Goal: Transaction & Acquisition: Purchase product/service

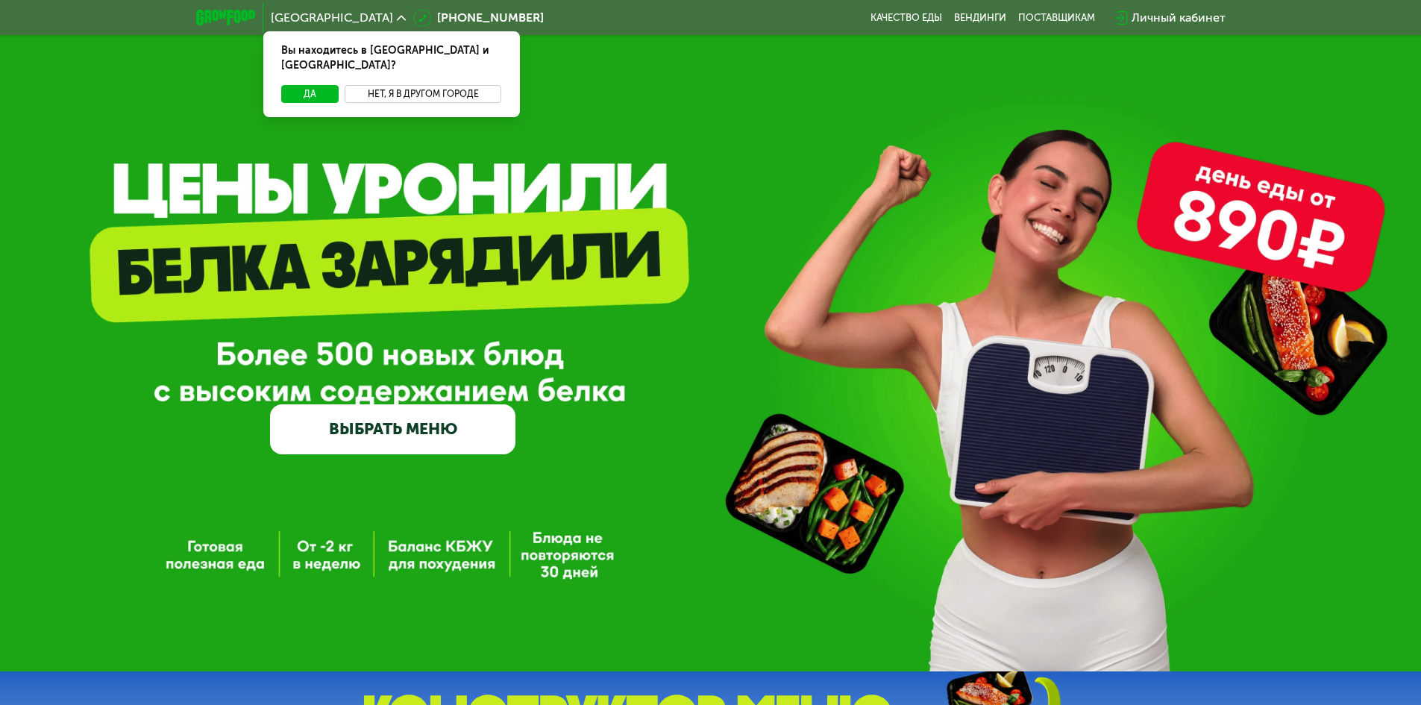
click at [460, 85] on button "Нет, я в другом городе" at bounding box center [423, 94] width 157 height 18
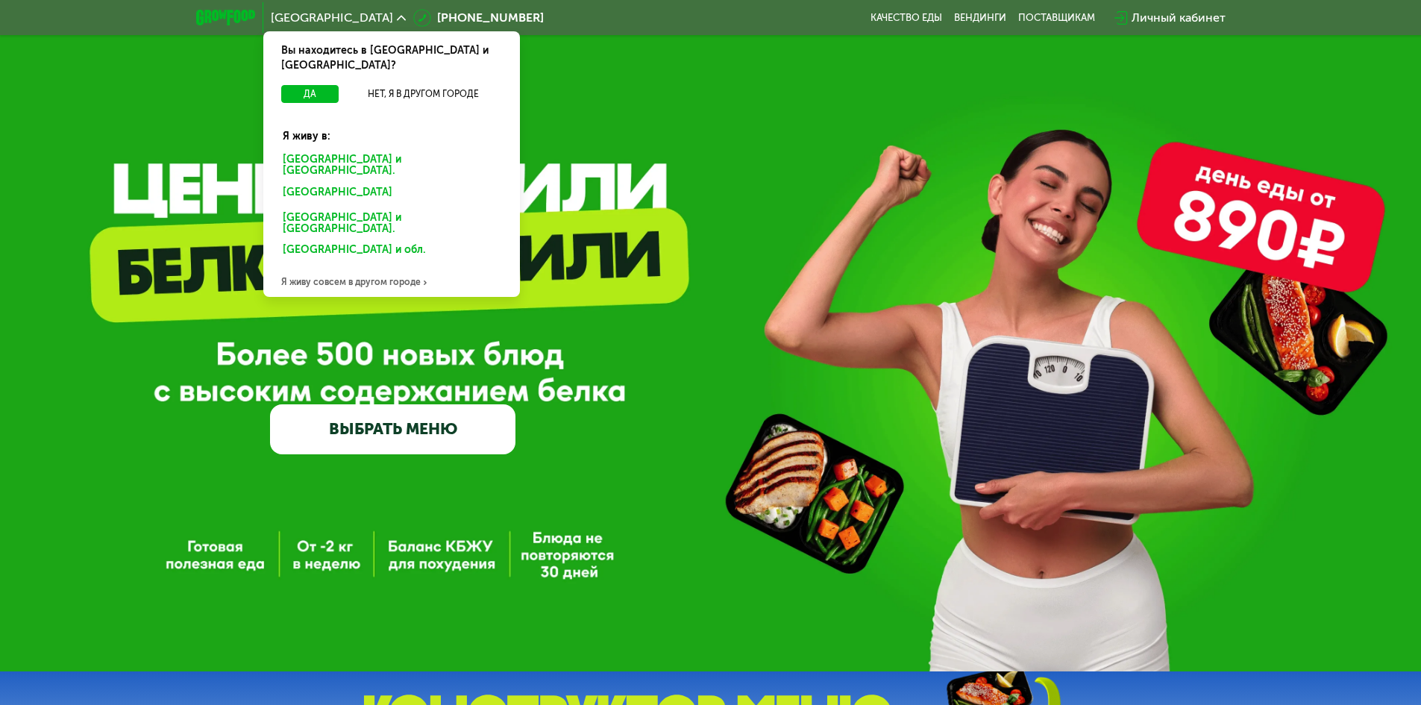
click at [315, 183] on div "[GEOGRAPHIC_DATA] и [GEOGRAPHIC_DATA]." at bounding box center [388, 195] width 233 height 24
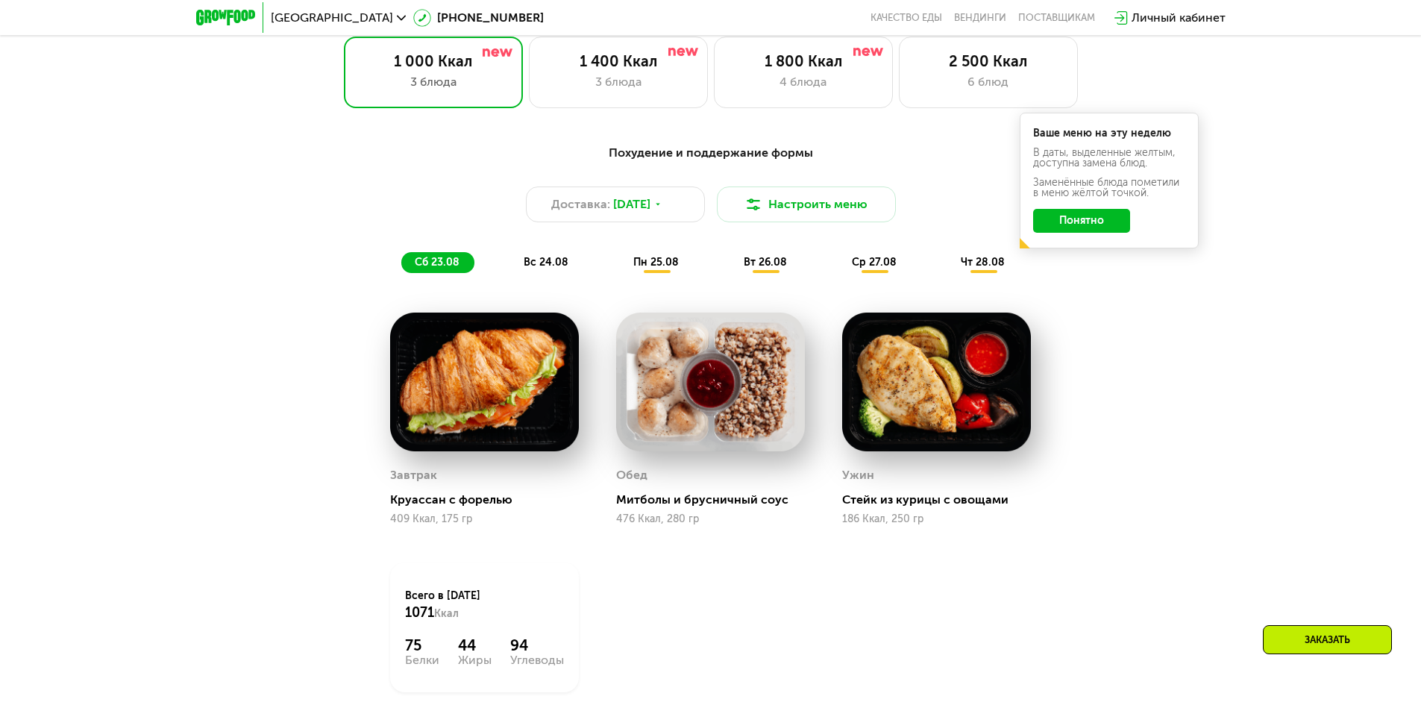
scroll to position [821, 0]
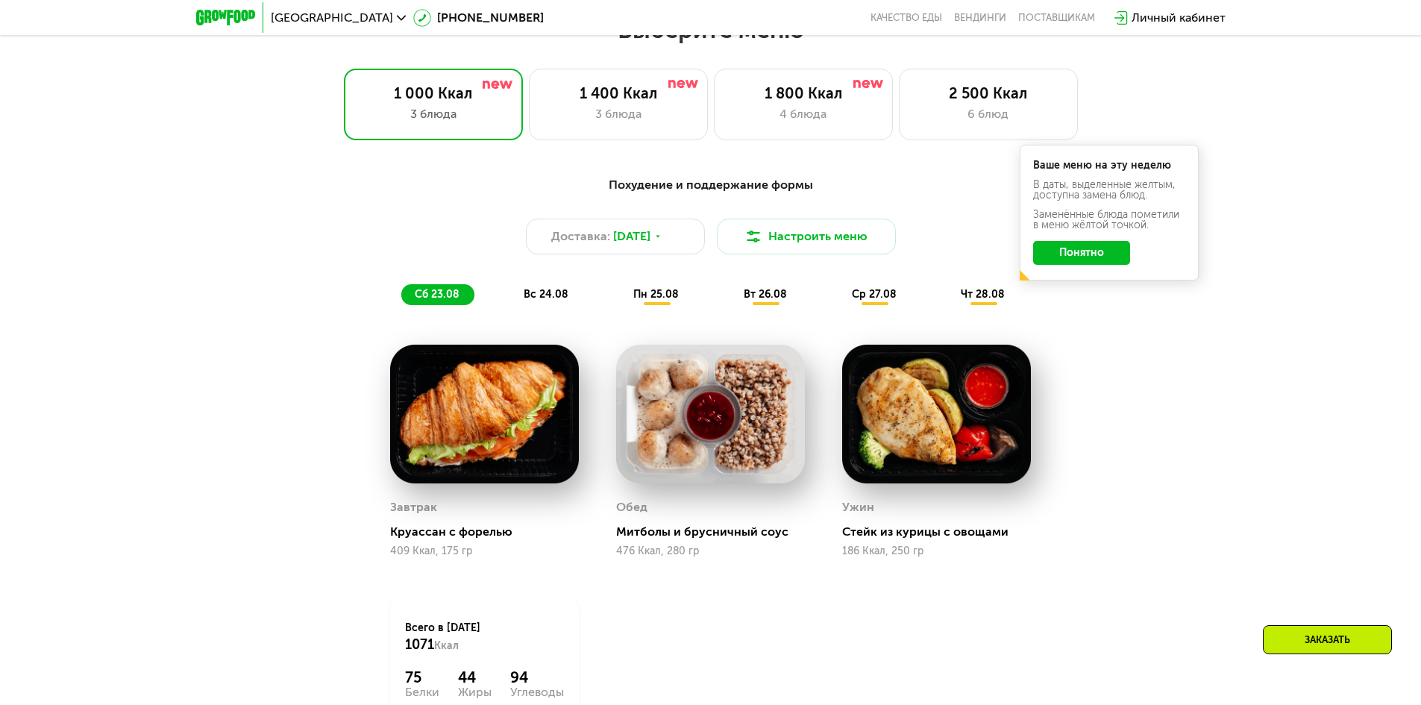
click at [1105, 261] on button "Понятно" at bounding box center [1081, 253] width 97 height 24
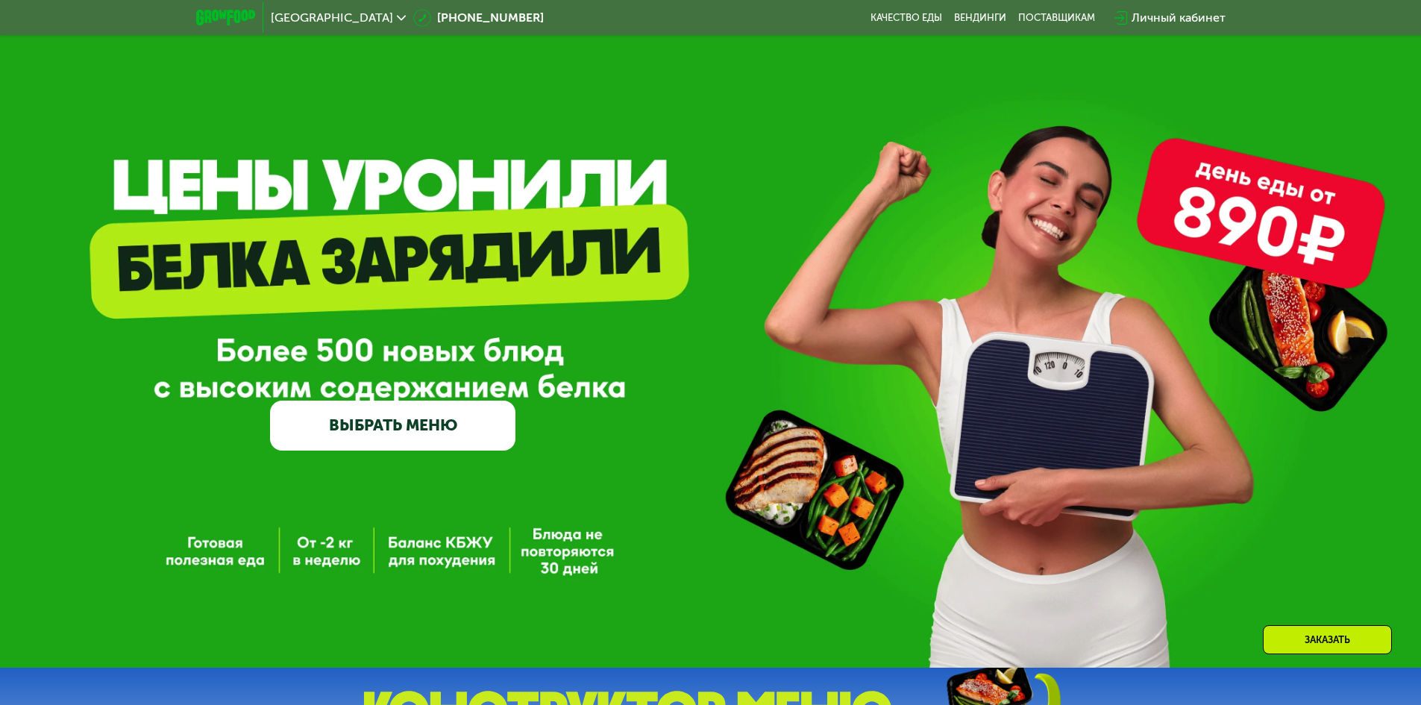
scroll to position [0, 0]
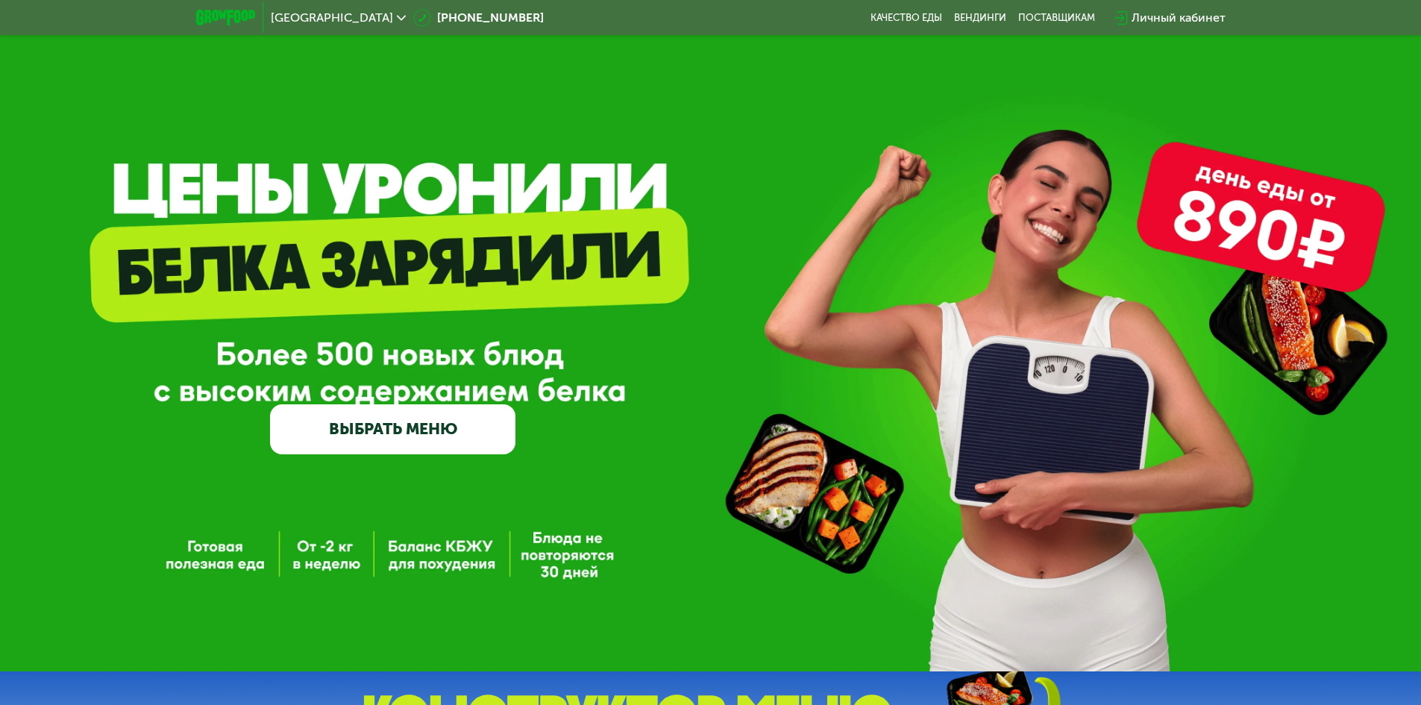
click at [381, 437] on link "ВЫБРАТЬ МЕНЮ" at bounding box center [392, 428] width 245 height 49
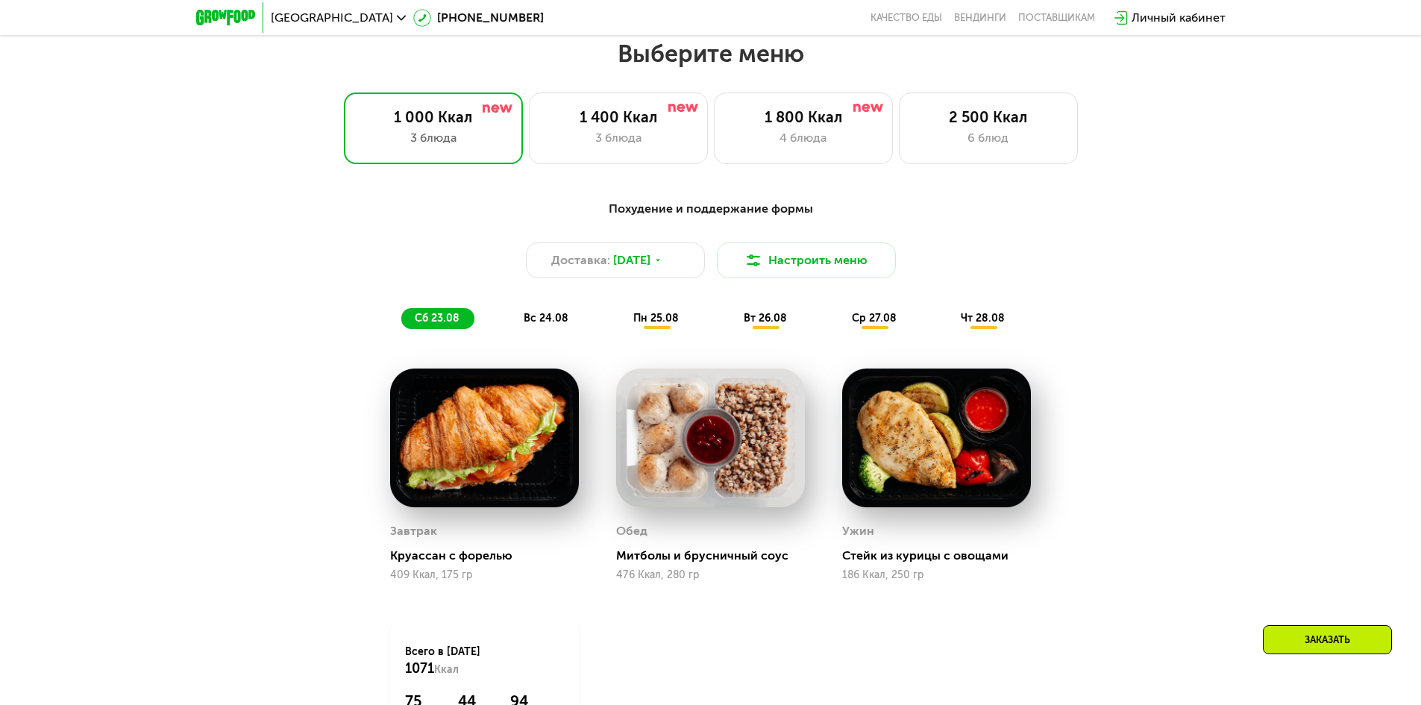
scroll to position [806, 0]
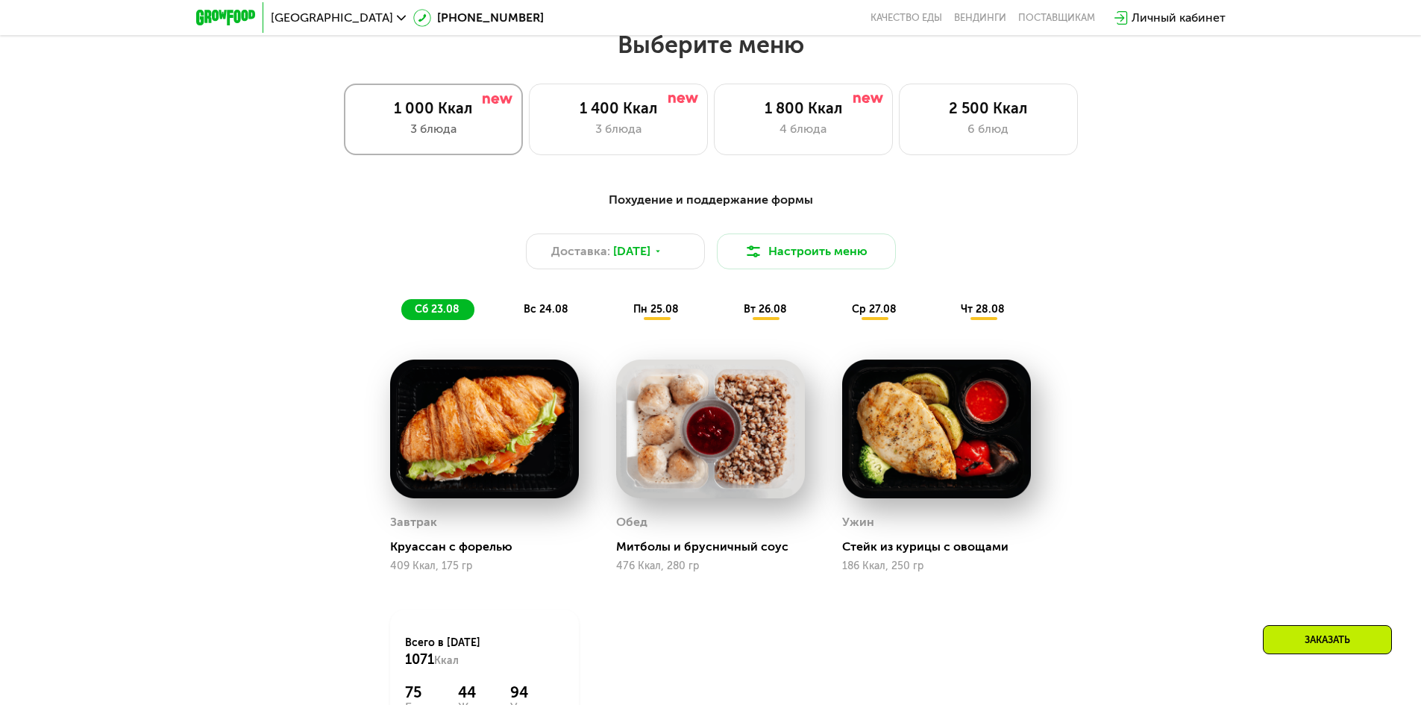
click at [446, 116] on div "1 000 Ккал" at bounding box center [434, 108] width 148 height 18
click at [663, 255] on icon at bounding box center [658, 251] width 9 height 9
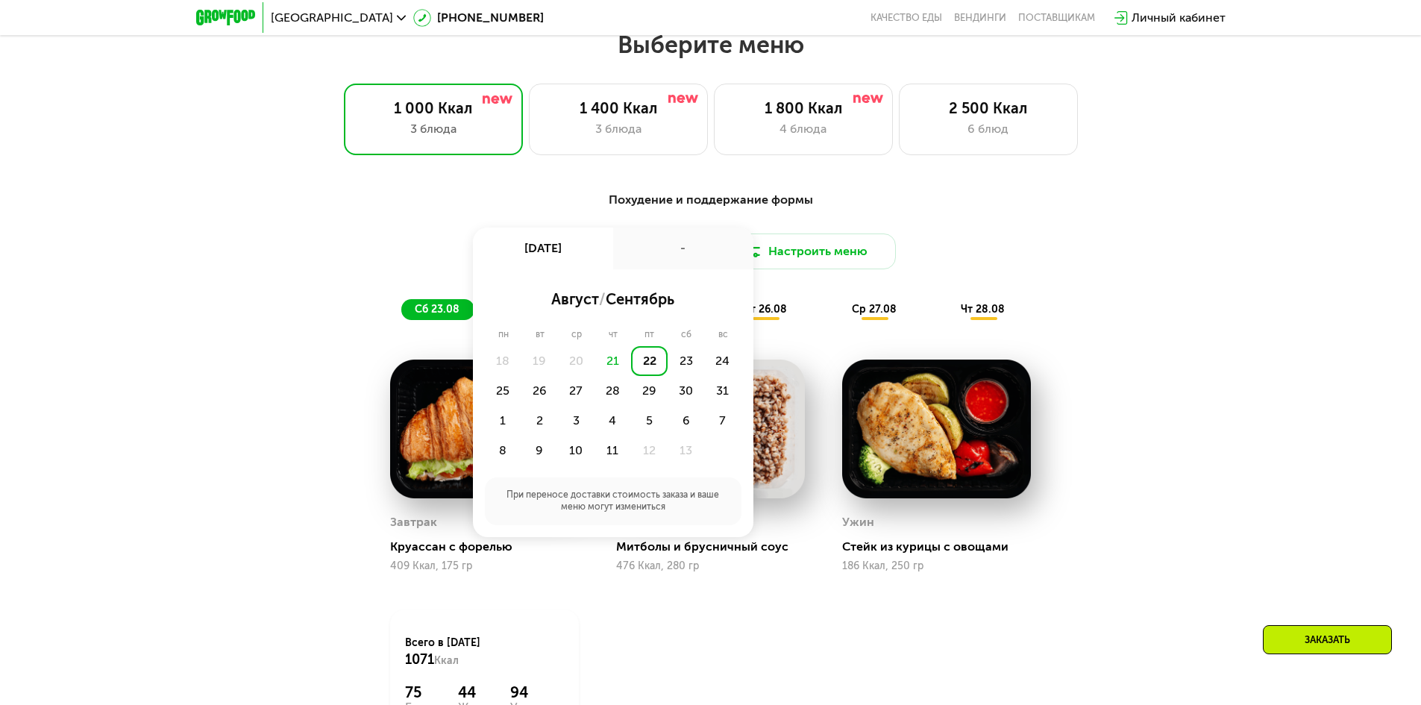
click at [1112, 251] on div "Доставка: 22 авг, пт 22 авг, пт - август / сентябрь пн вт ср чт пт сб вс 18 19 …" at bounding box center [710, 252] width 883 height 36
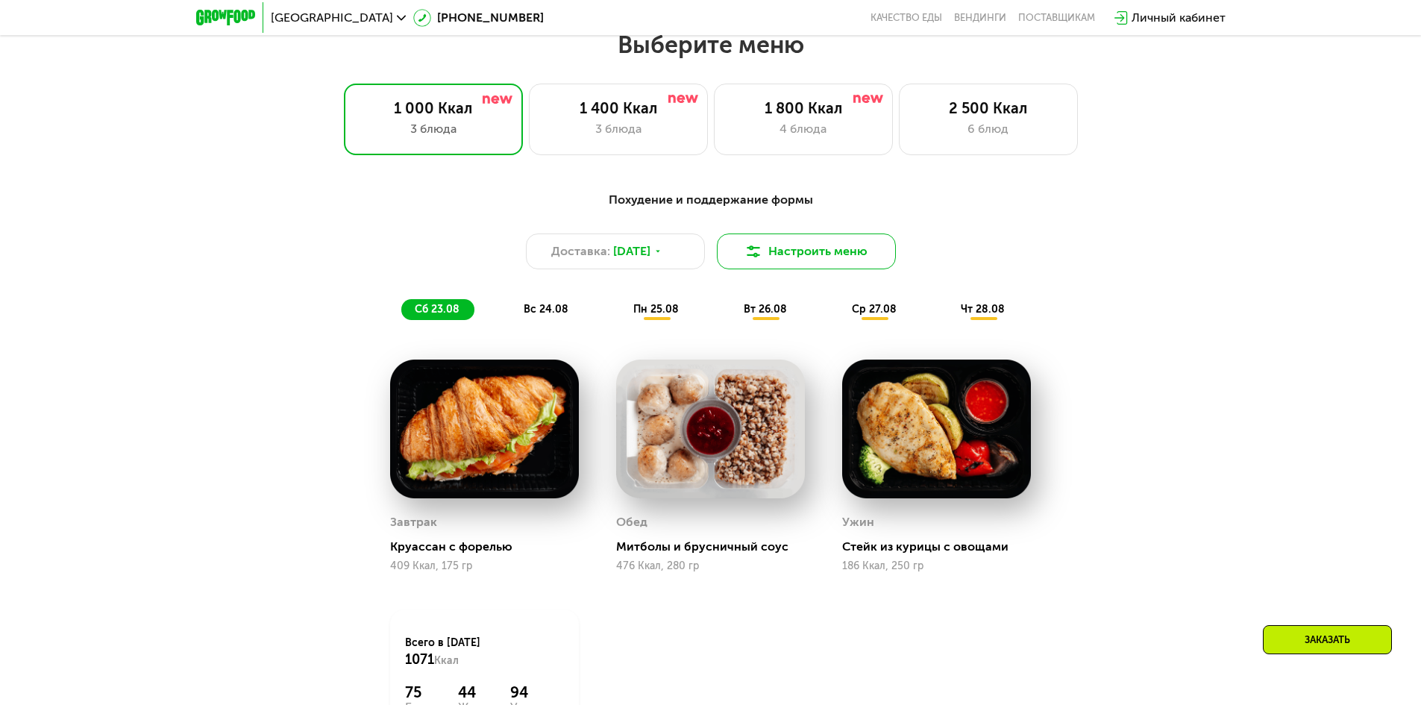
click at [738, 251] on button "Настроить меню" at bounding box center [806, 252] width 179 height 36
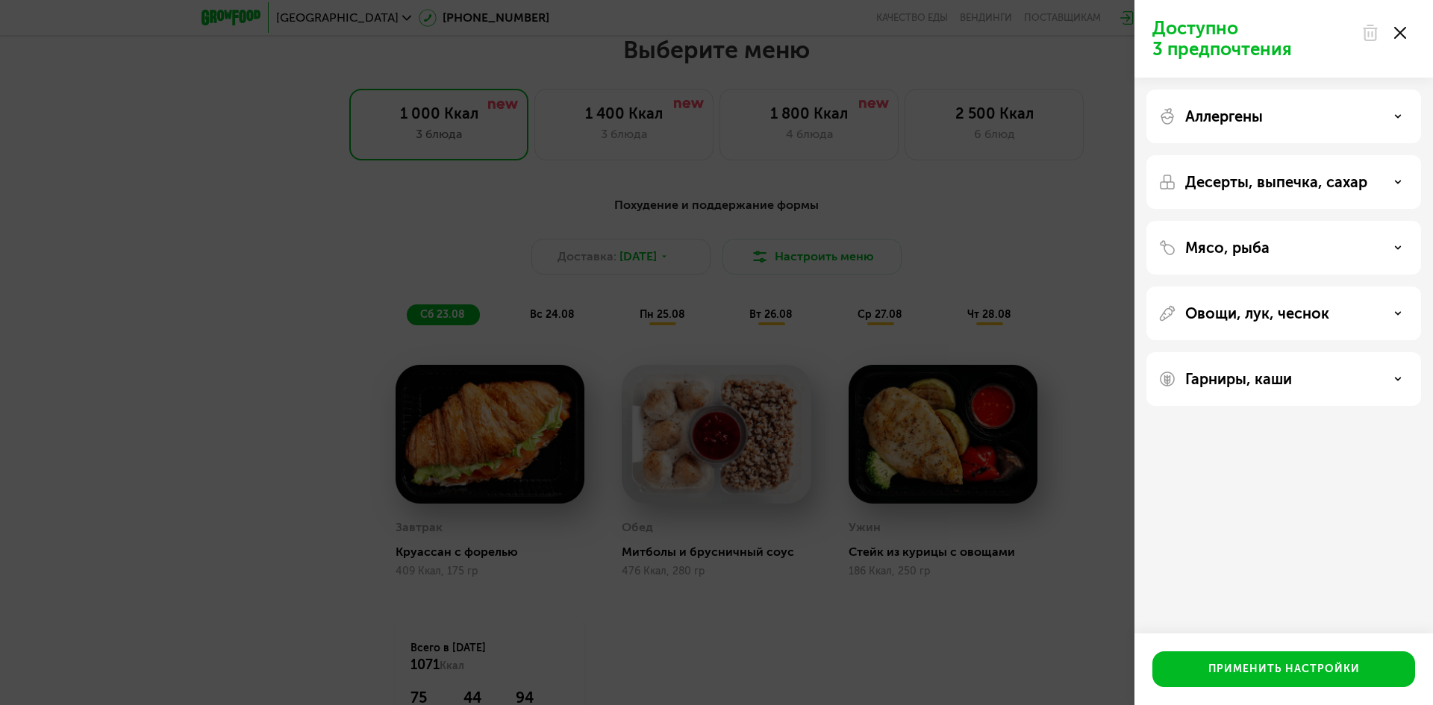
click at [166, 197] on div "Доступно 3 предпочтения Аллергены Десерты, выпечка, сахар Мясо, рыба Овощи, лук…" at bounding box center [716, 352] width 1433 height 705
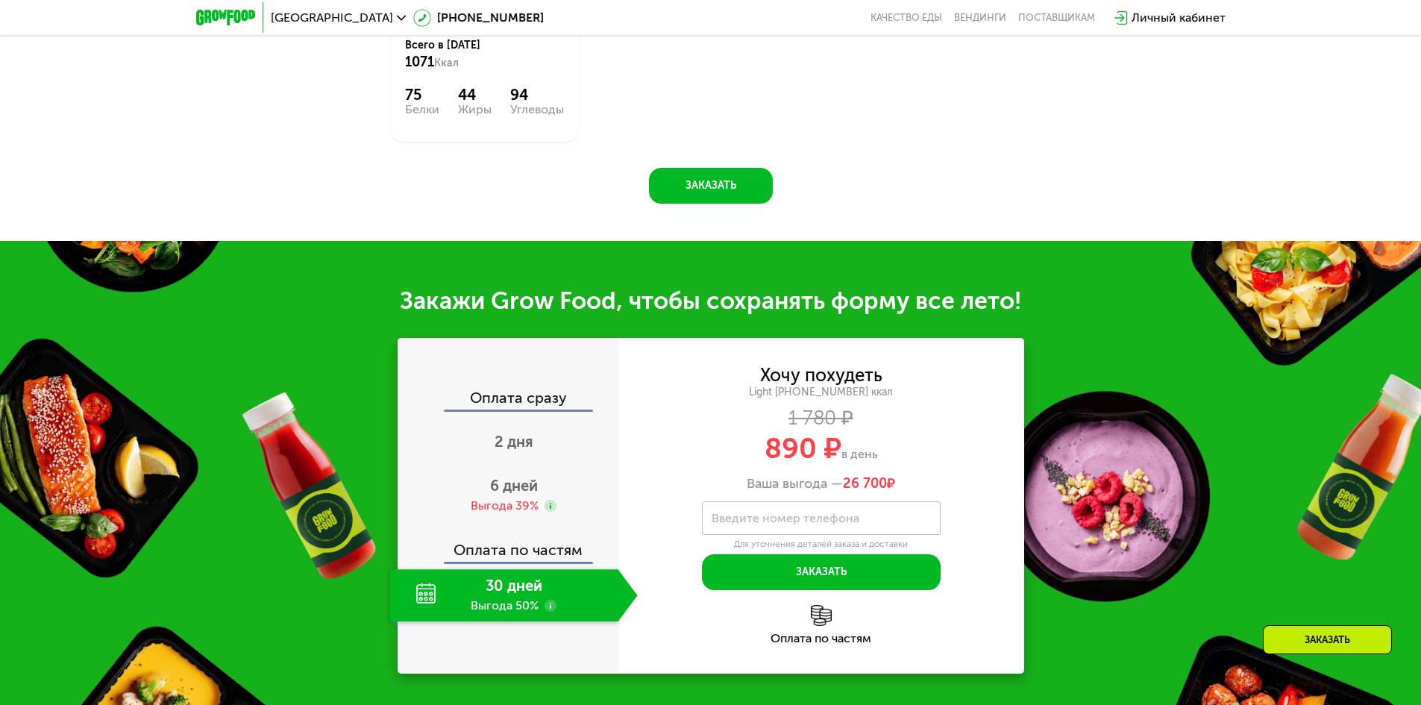
scroll to position [1403, 0]
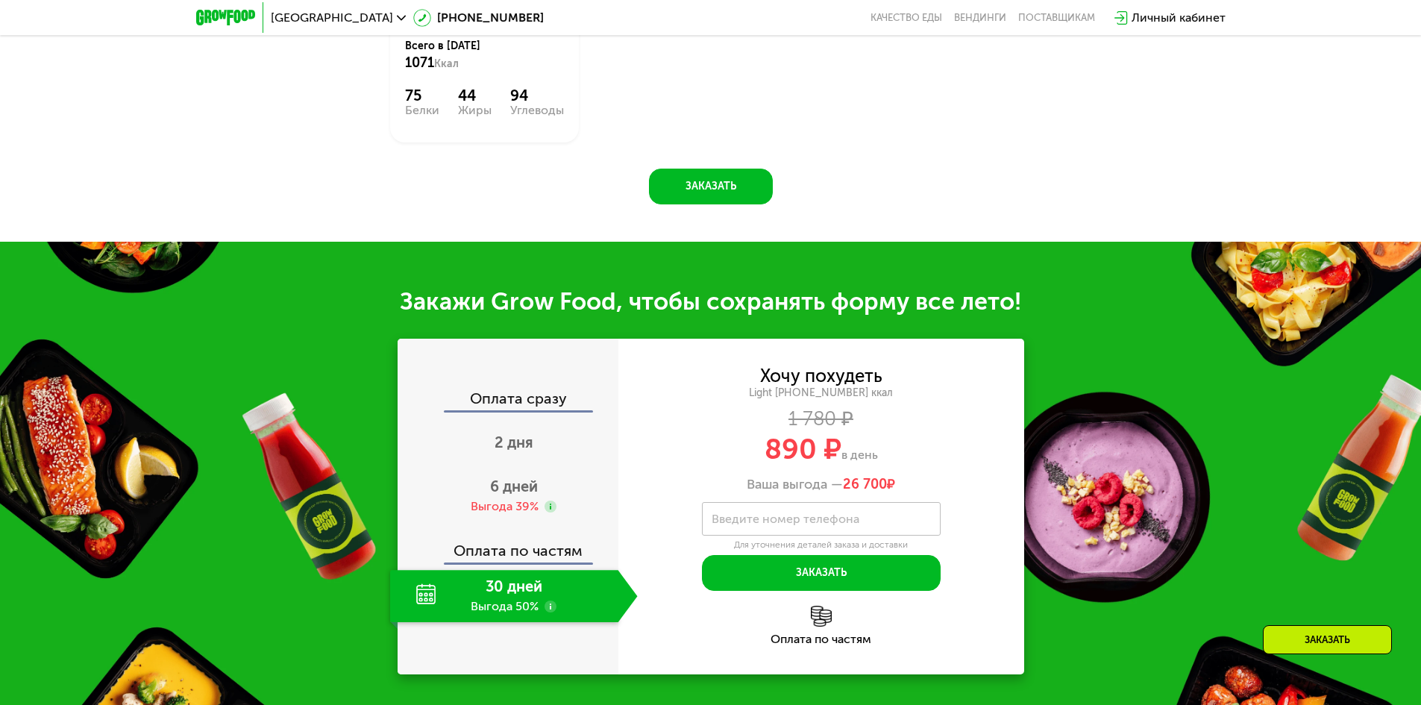
drag, startPoint x: 765, startPoint y: 450, endPoint x: 882, endPoint y: 452, distance: 117.2
click at [882, 452] on div "890 ₽ в день" at bounding box center [822, 449] width 406 height 28
click at [848, 457] on span "в день" at bounding box center [860, 455] width 37 height 14
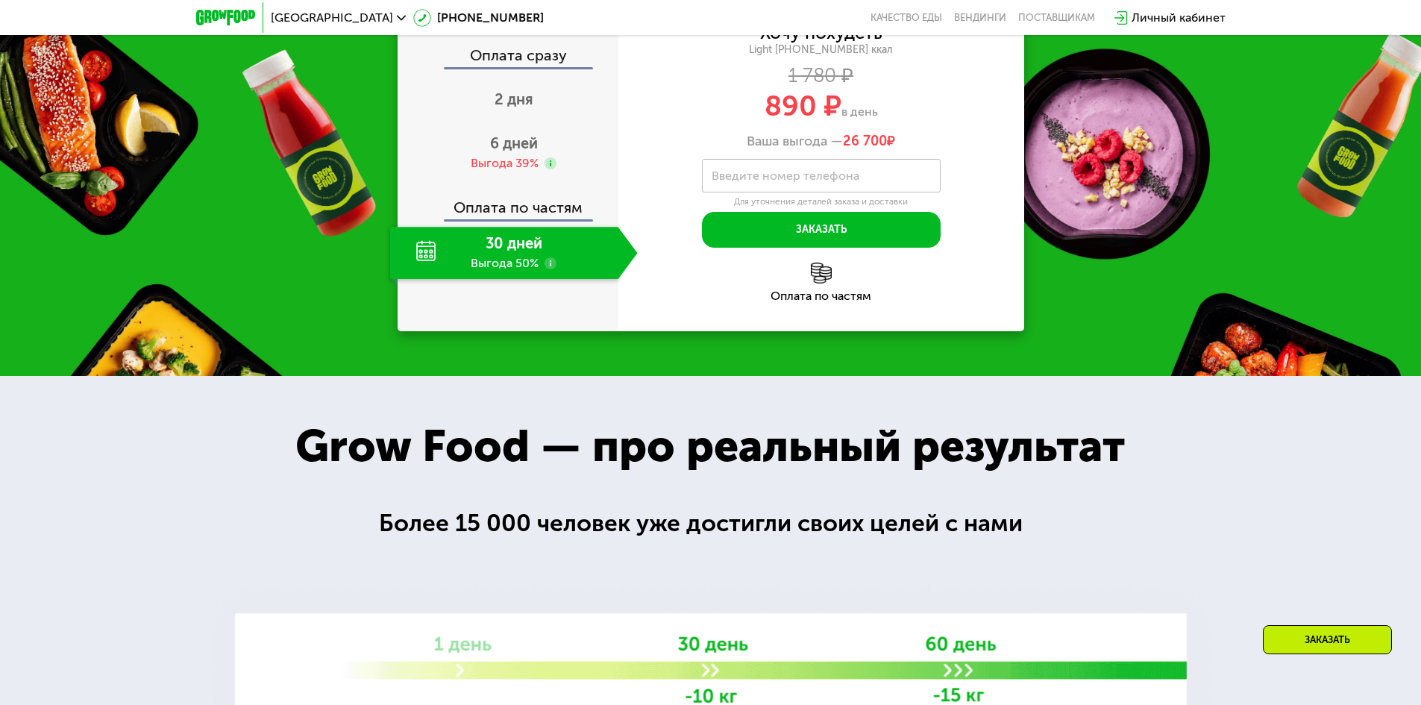
scroll to position [1642, 0]
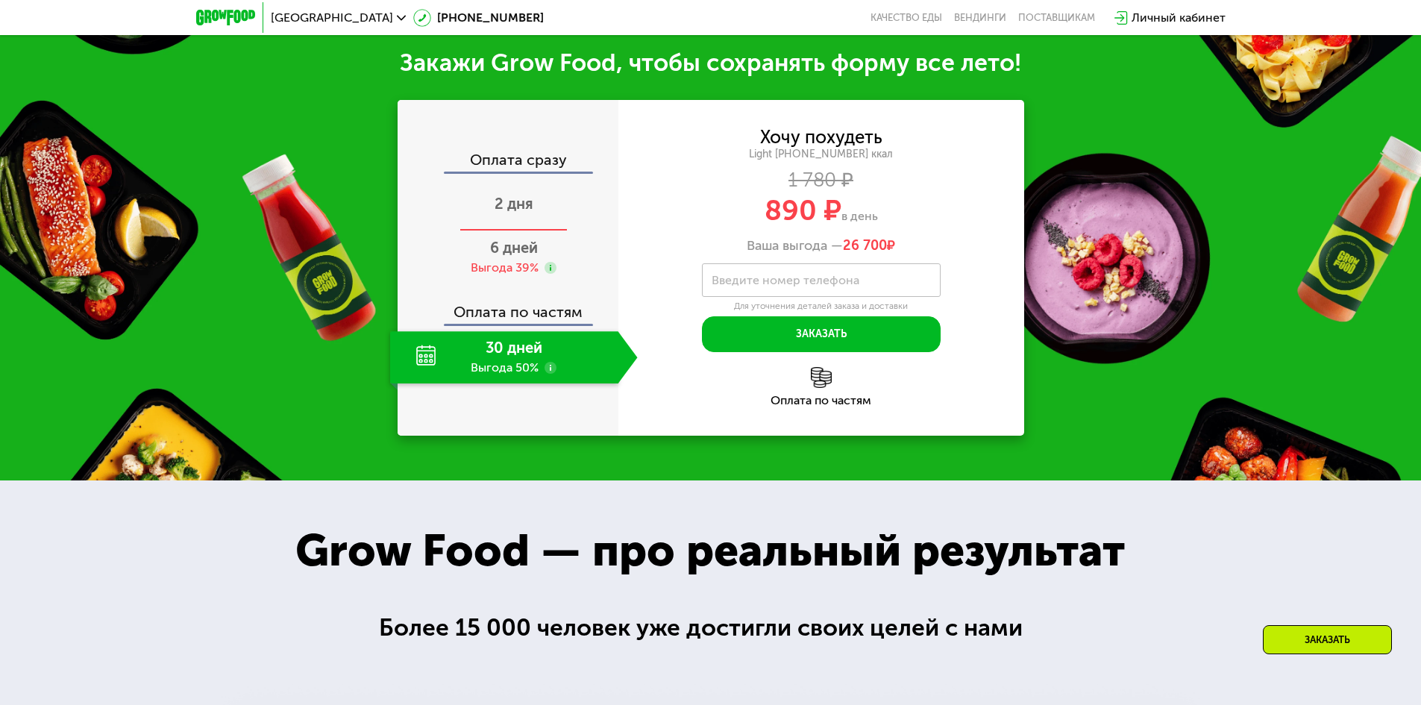
click at [519, 207] on span "2 дня" at bounding box center [514, 204] width 39 height 18
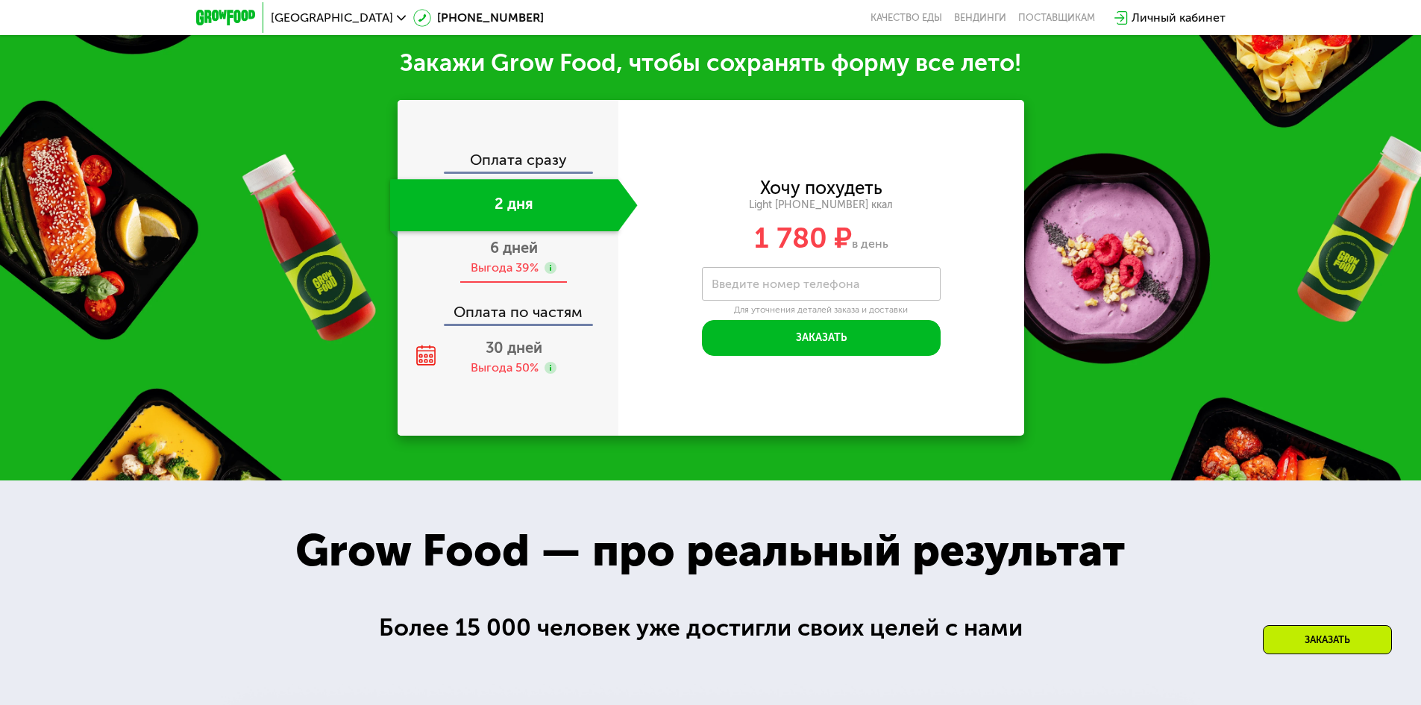
click at [523, 254] on span "6 дней" at bounding box center [514, 248] width 48 height 18
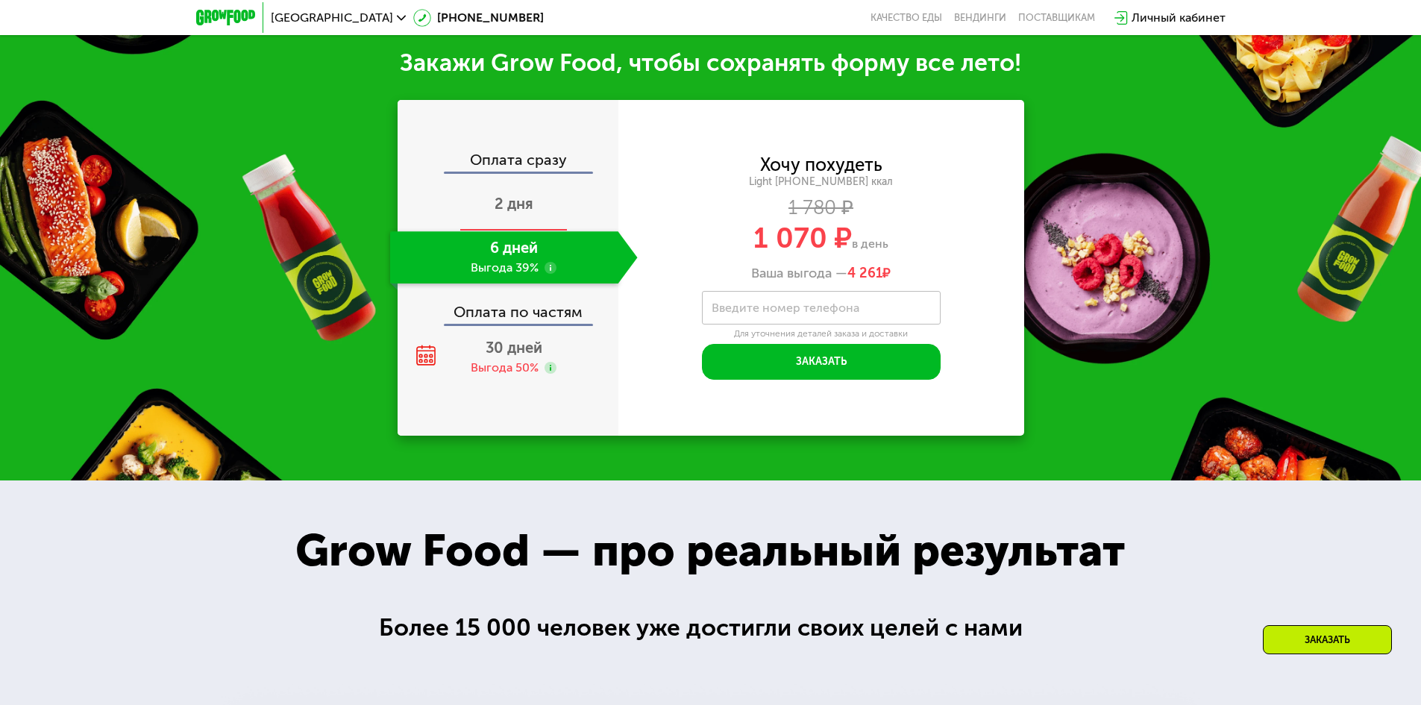
click at [506, 213] on span "2 дня" at bounding box center [514, 204] width 39 height 18
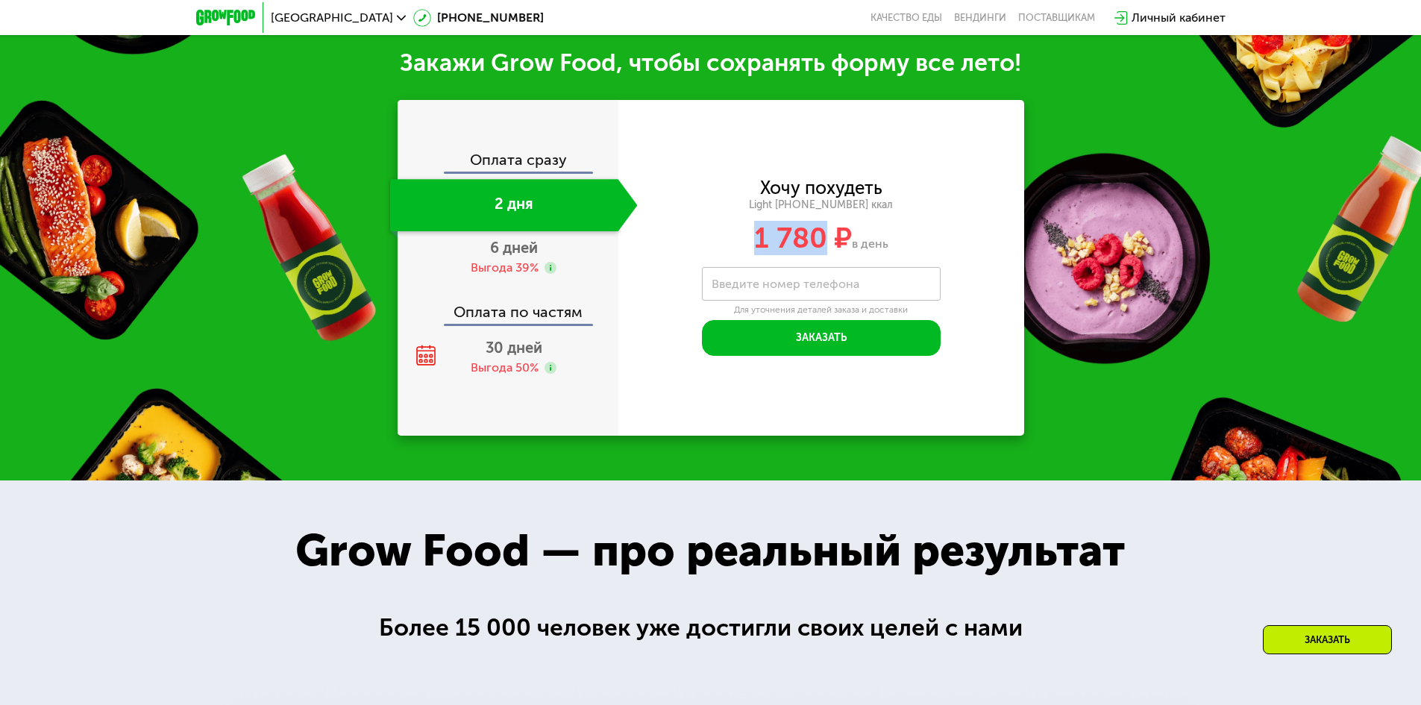
drag, startPoint x: 760, startPoint y: 240, endPoint x: 804, endPoint y: 242, distance: 44.1
click at [823, 240] on span "1 780 ₽" at bounding box center [803, 238] width 98 height 34
click at [507, 257] on span "6 дней" at bounding box center [514, 248] width 48 height 18
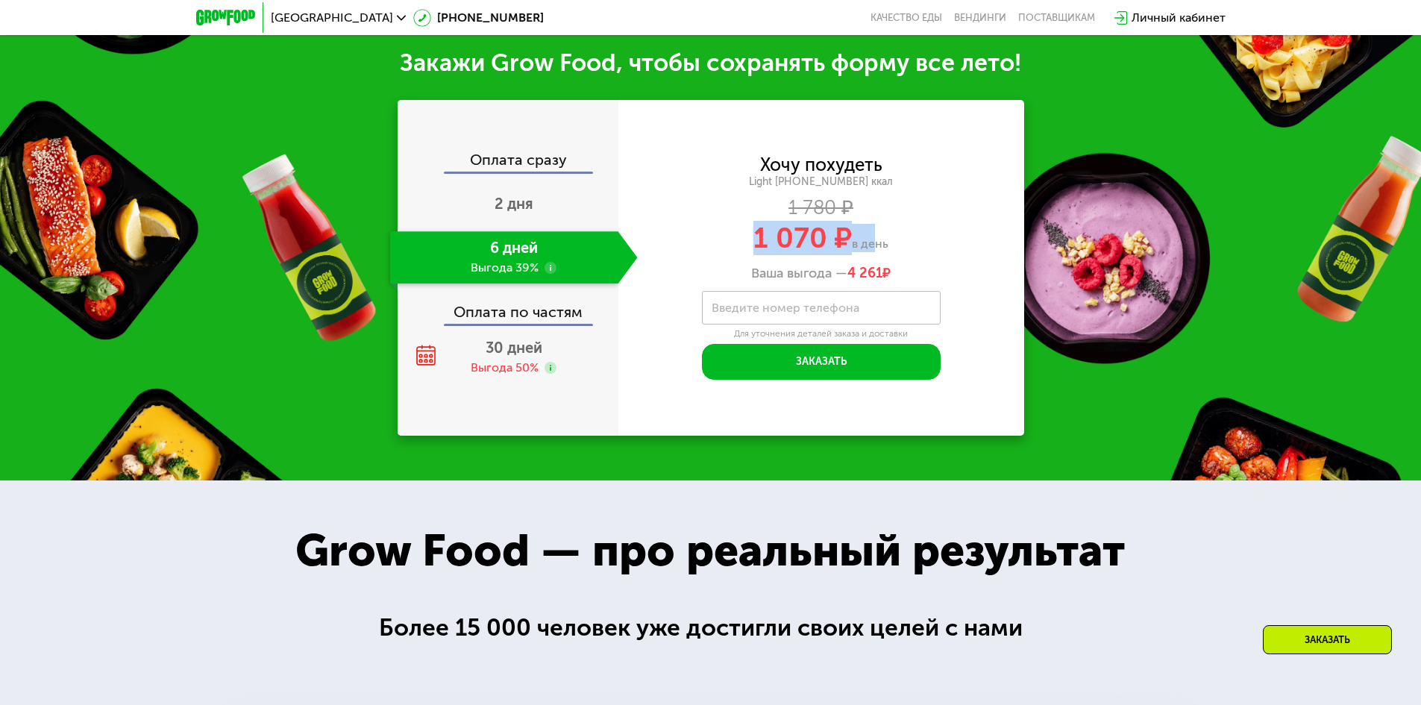
drag, startPoint x: 736, startPoint y: 247, endPoint x: 869, endPoint y: 244, distance: 132.9
click at [869, 244] on div "1 070 ₽ в день" at bounding box center [822, 238] width 406 height 28
click at [523, 357] on span "30 дней" at bounding box center [514, 348] width 57 height 18
